Goal: Transaction & Acquisition: Purchase product/service

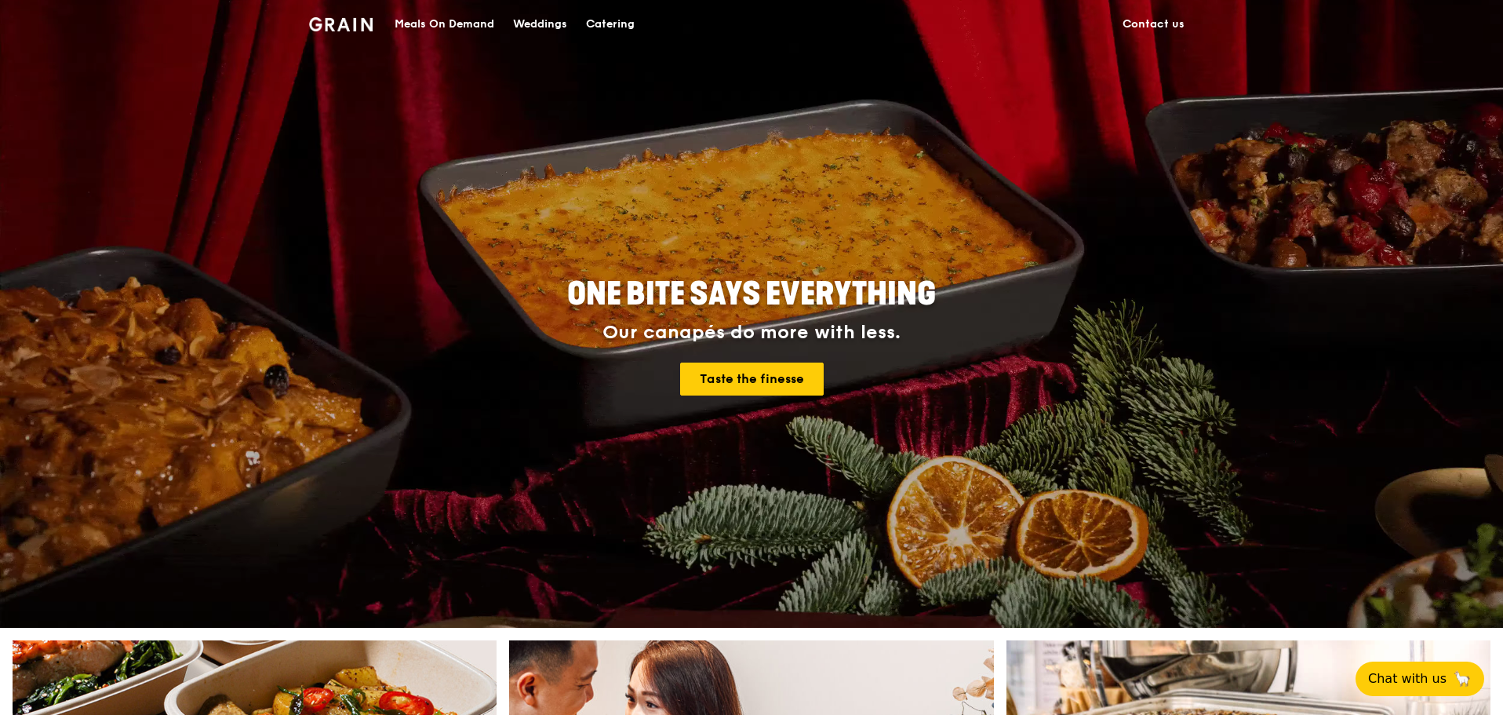
click at [446, 30] on div "Meals On Demand" at bounding box center [445, 24] width 100 height 47
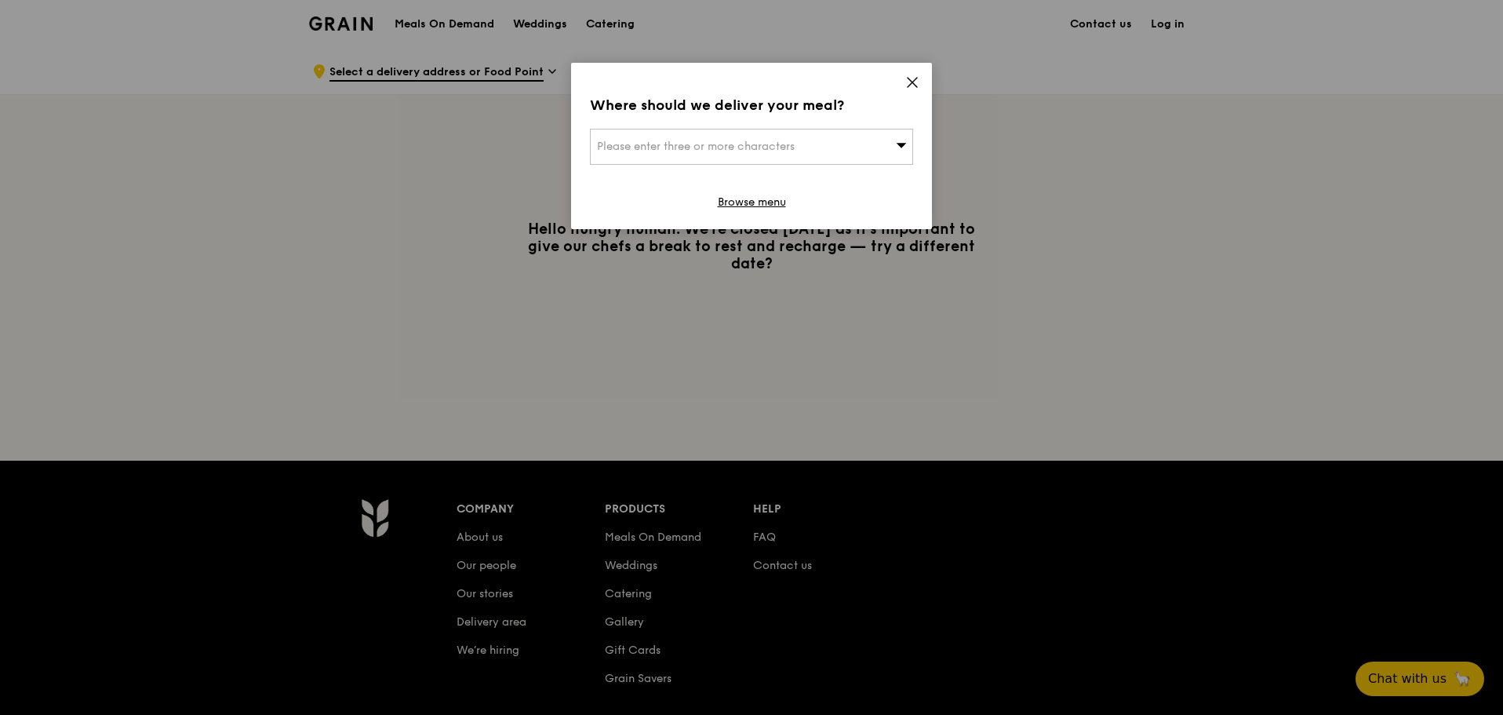
click at [815, 155] on div "Please enter three or more characters" at bounding box center [751, 147] width 323 height 36
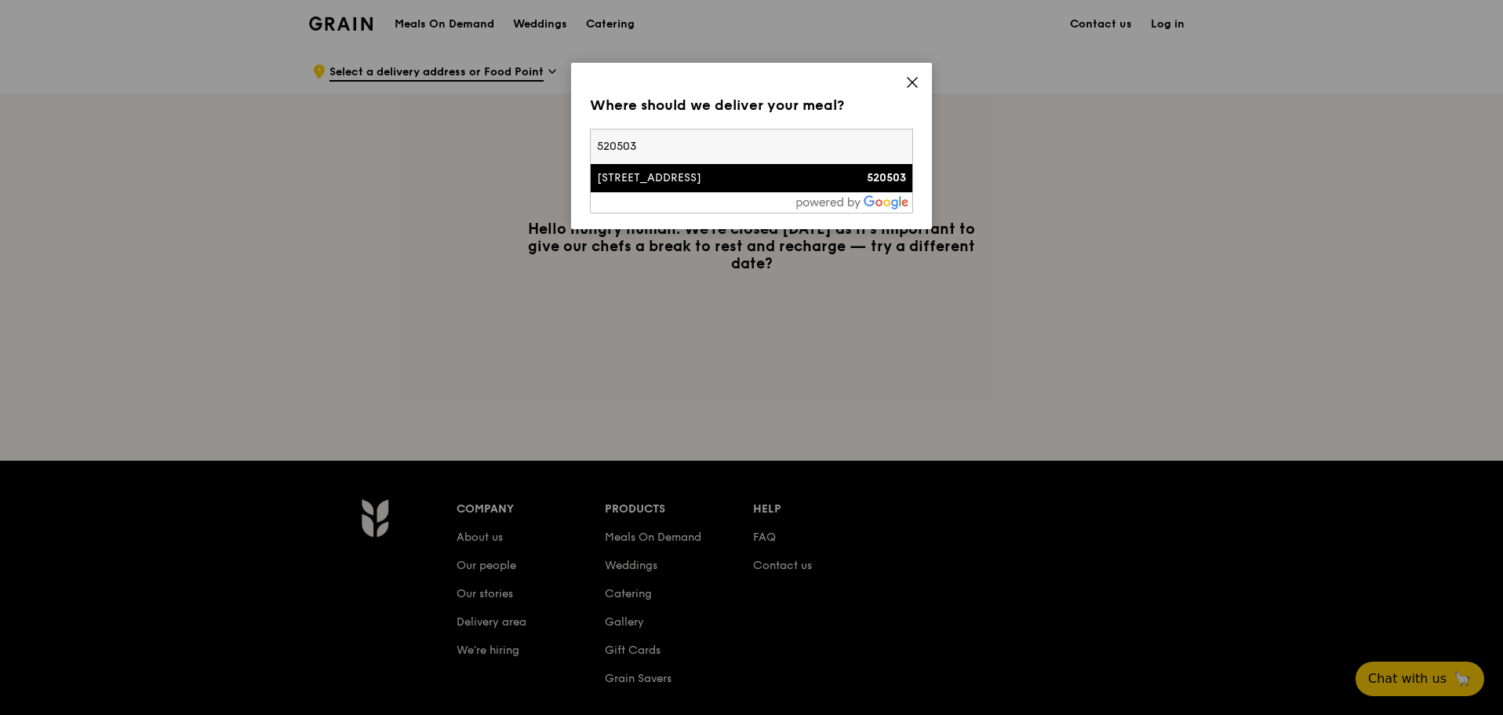
type input "520503"
click at [718, 180] on div "[STREET_ADDRESS]" at bounding box center [713, 178] width 232 height 16
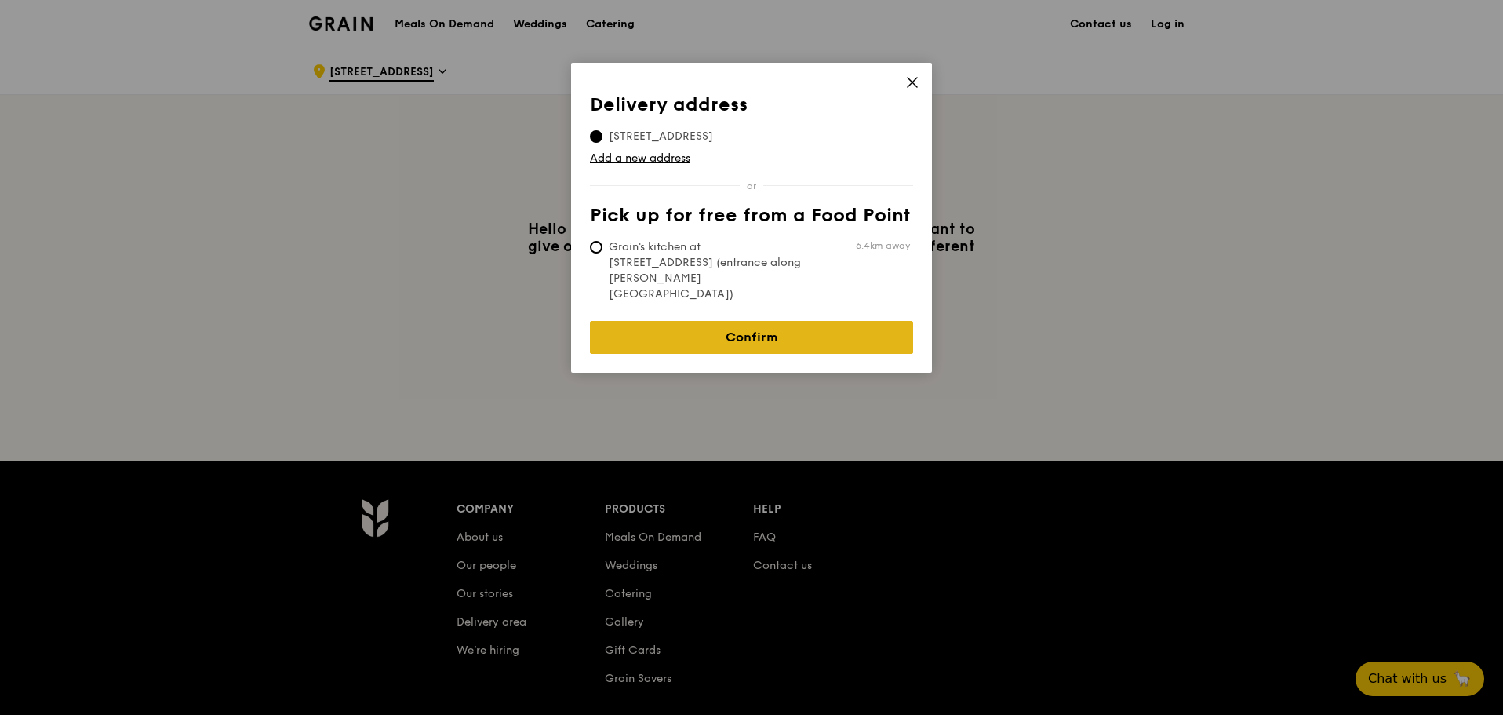
click at [758, 321] on link "Confirm" at bounding box center [751, 337] width 323 height 33
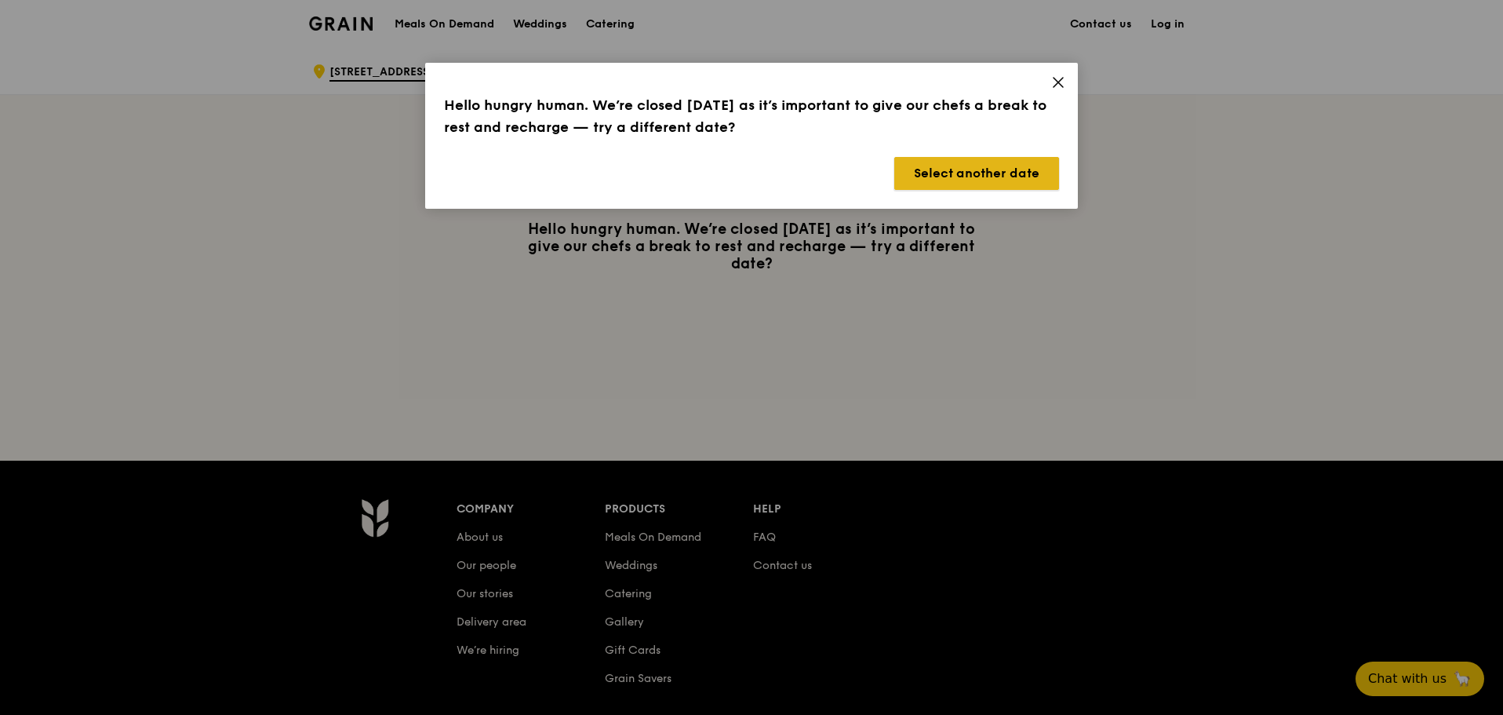
click at [976, 179] on button "Select another date" at bounding box center [976, 173] width 165 height 33
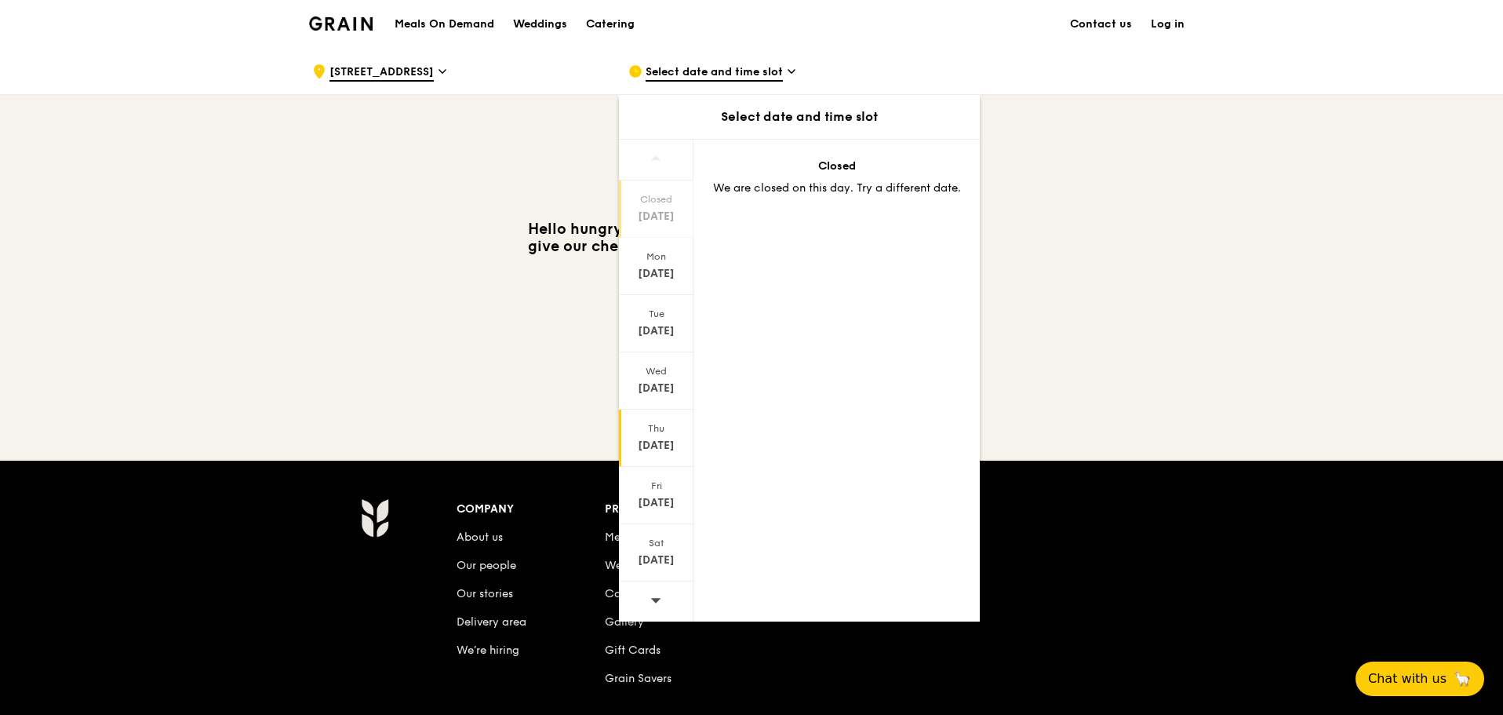
click at [660, 450] on div "[DATE]" at bounding box center [656, 446] width 70 height 16
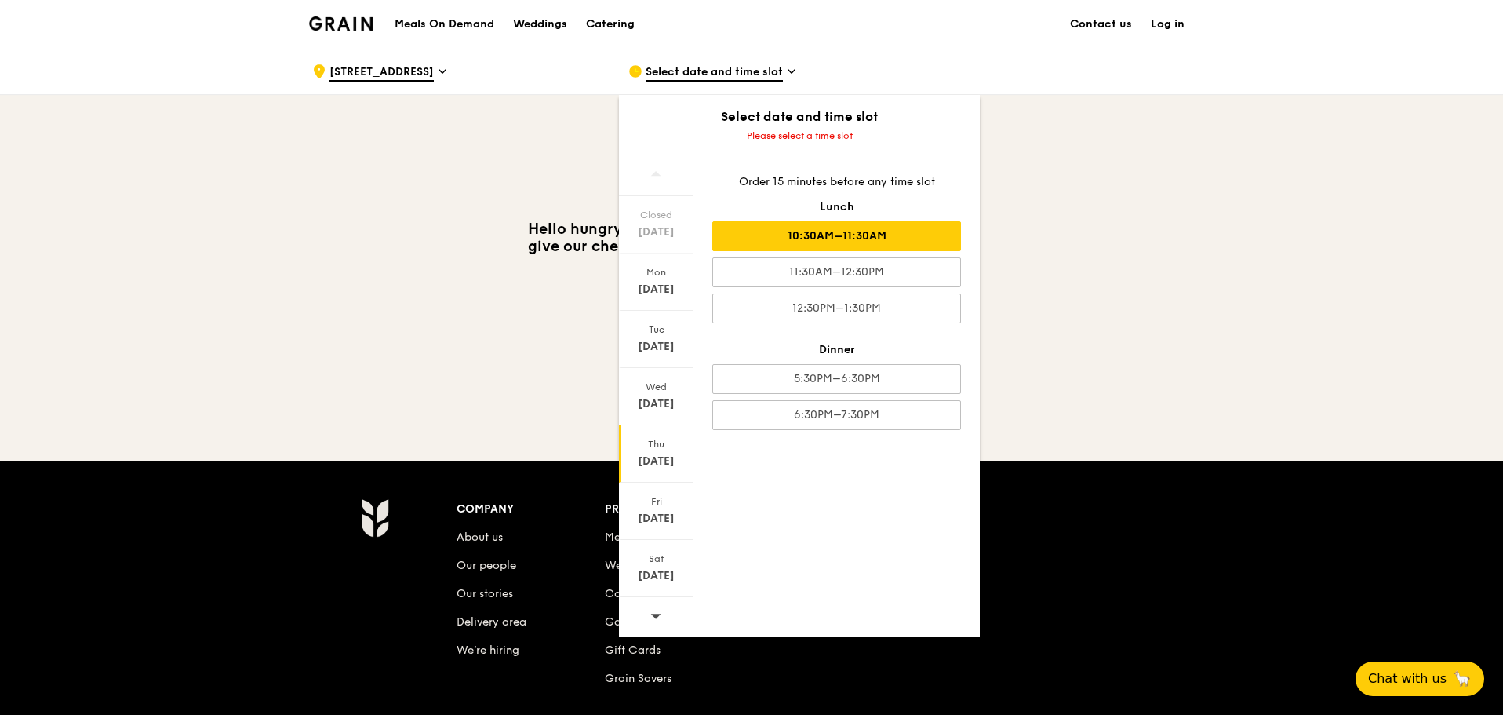
click at [878, 242] on div "10:30AM–11:30AM" at bounding box center [836, 236] width 249 height 30
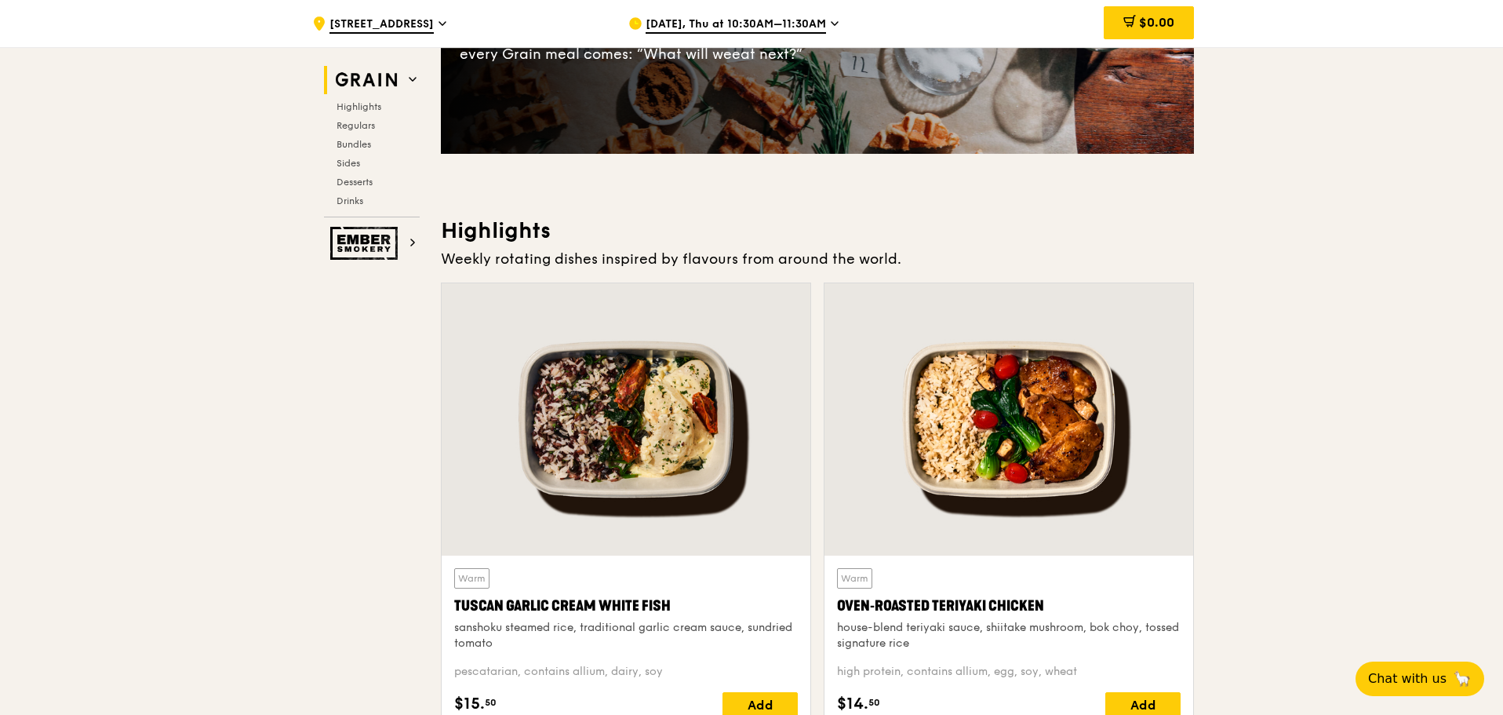
scroll to position [314, 0]
